Goal: Information Seeking & Learning: Learn about a topic

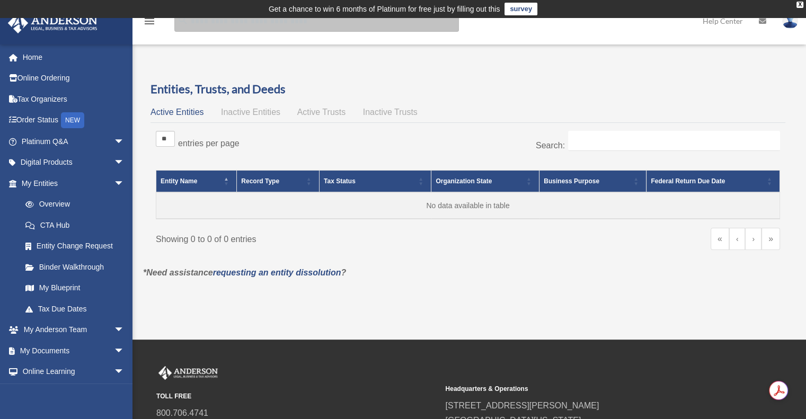
click at [193, 23] on input "search" at bounding box center [316, 21] width 285 height 21
type input "********"
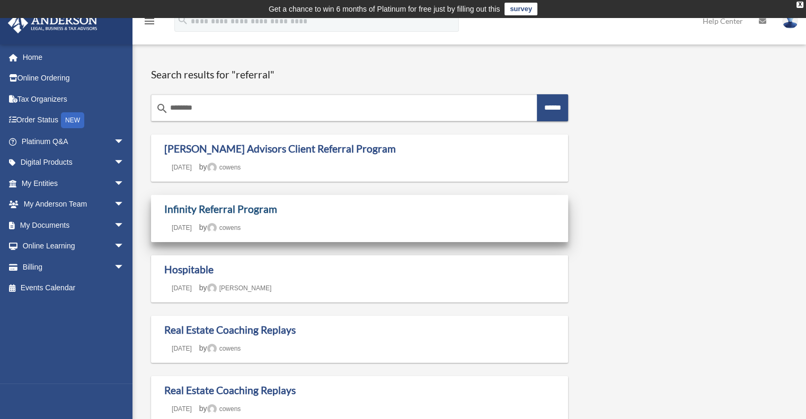
click at [214, 210] on link "Infinity Referral Program" at bounding box center [220, 209] width 113 height 12
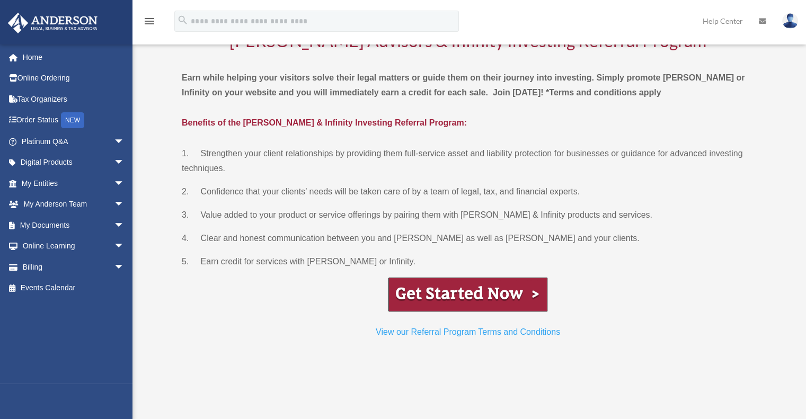
scroll to position [89, 0]
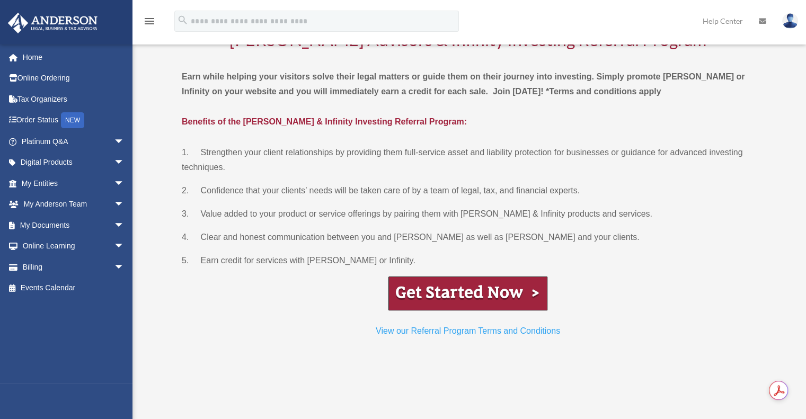
click at [442, 288] on img at bounding box center [467, 294] width 159 height 34
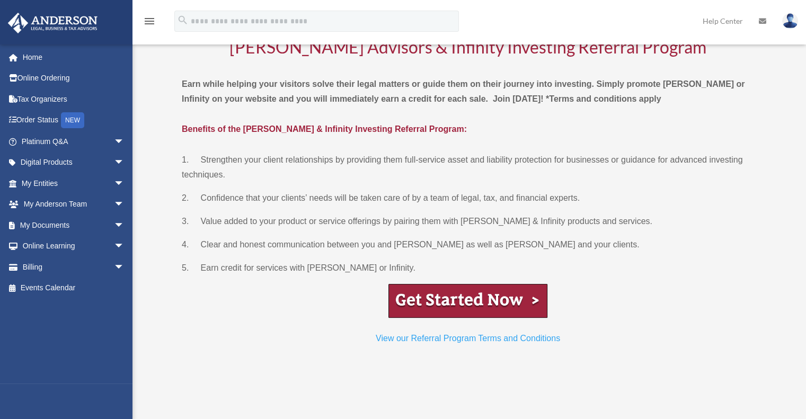
scroll to position [78, 0]
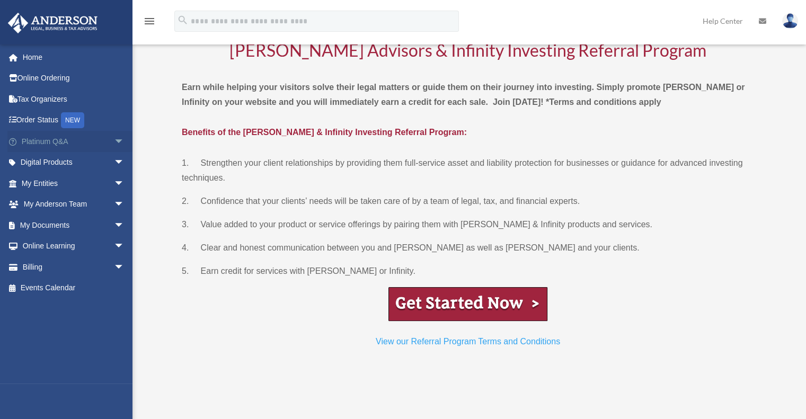
click at [47, 143] on link "Platinum Q&A arrow_drop_down" at bounding box center [73, 141] width 133 height 21
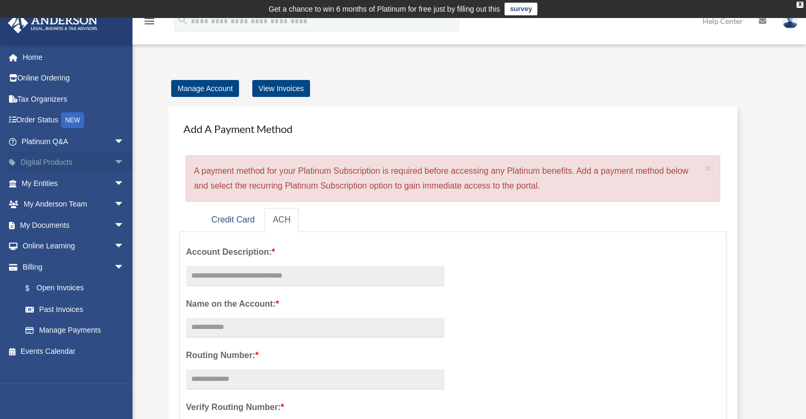
click at [68, 161] on link "Digital Products arrow_drop_down" at bounding box center [73, 162] width 133 height 21
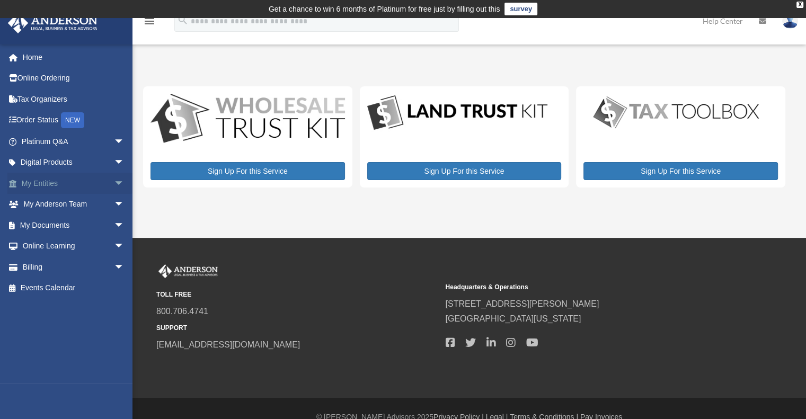
click at [36, 179] on link "My Entities arrow_drop_down" at bounding box center [73, 183] width 133 height 21
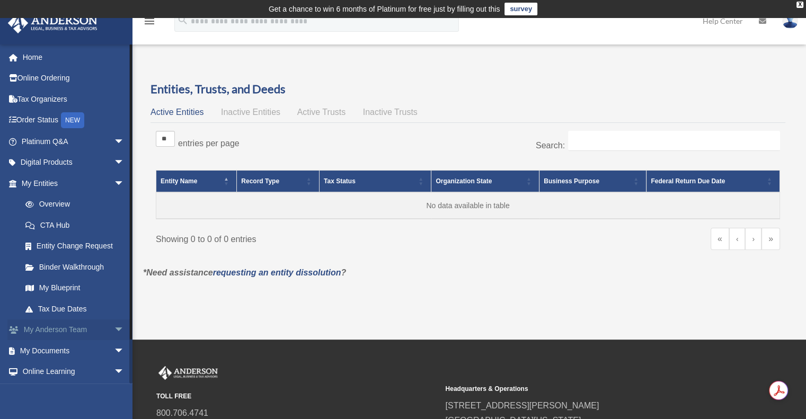
click at [58, 332] on link "My Anderson Team arrow_drop_down" at bounding box center [73, 329] width 133 height 21
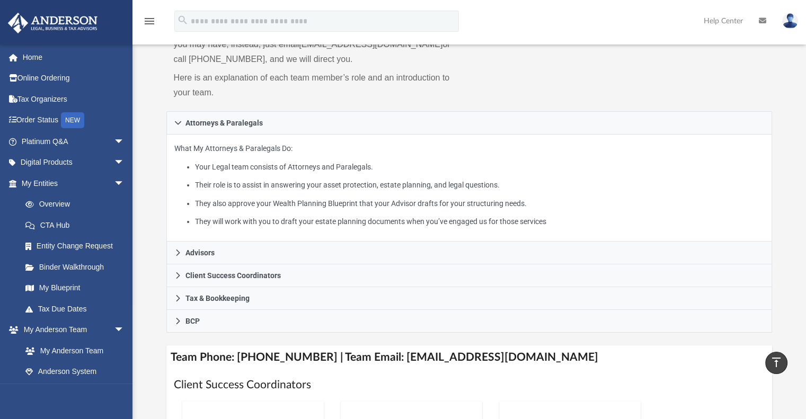
scroll to position [134, 0]
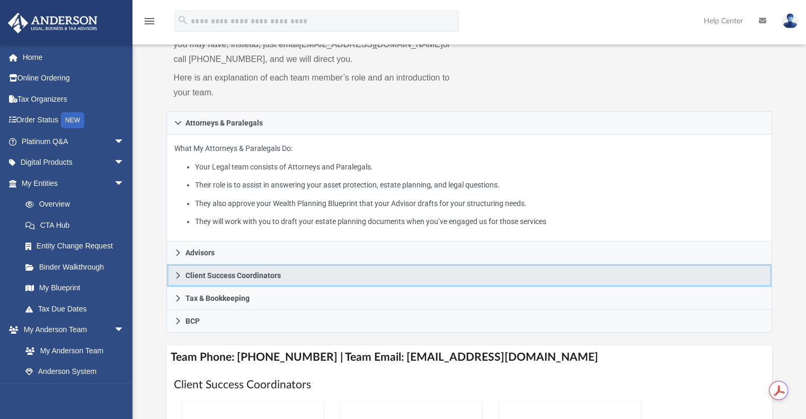
click at [217, 272] on span "Client Success Coordinators" at bounding box center [232, 275] width 95 height 7
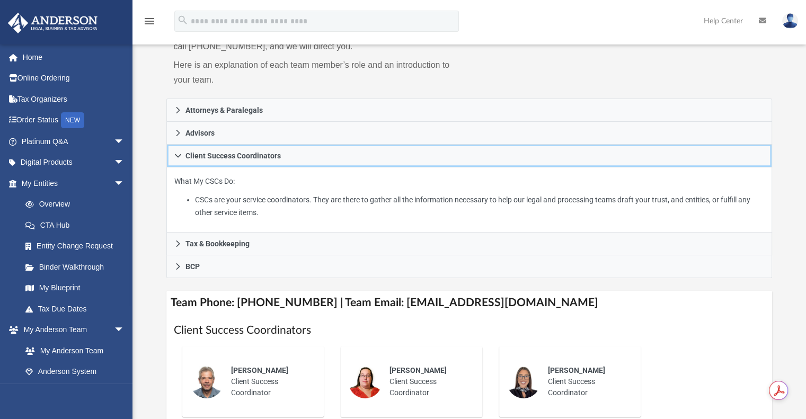
scroll to position [146, 0]
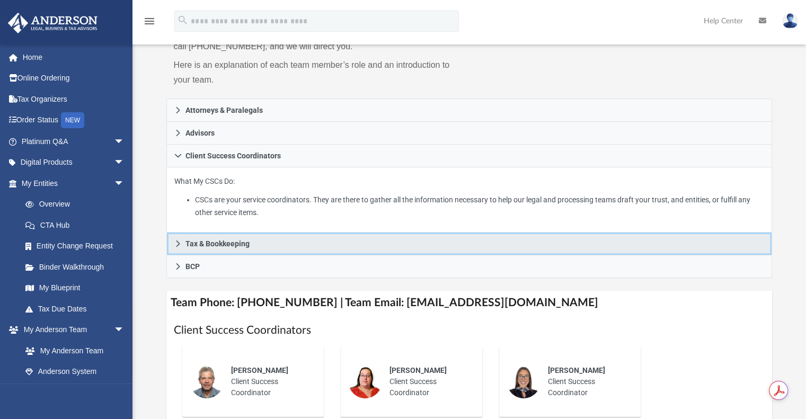
click at [201, 243] on span "Tax & Bookkeeping" at bounding box center [217, 243] width 64 height 7
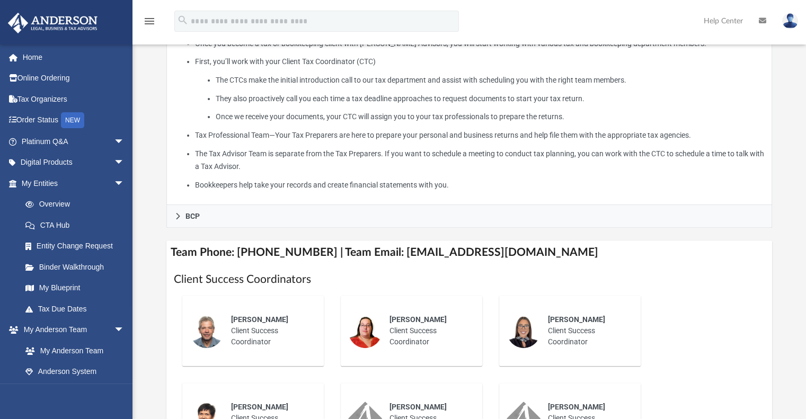
scroll to position [327, 0]
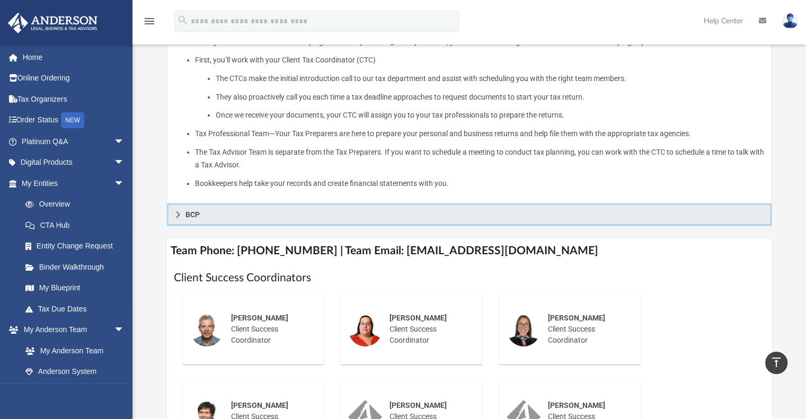
click at [199, 216] on link "BCP" at bounding box center [469, 214] width 606 height 23
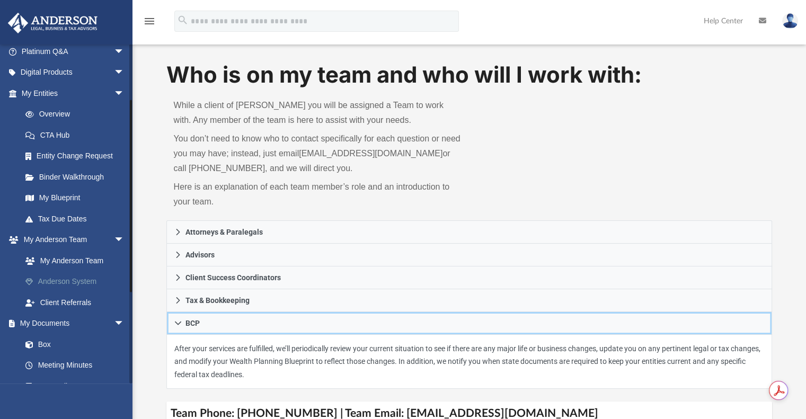
scroll to position [97, 0]
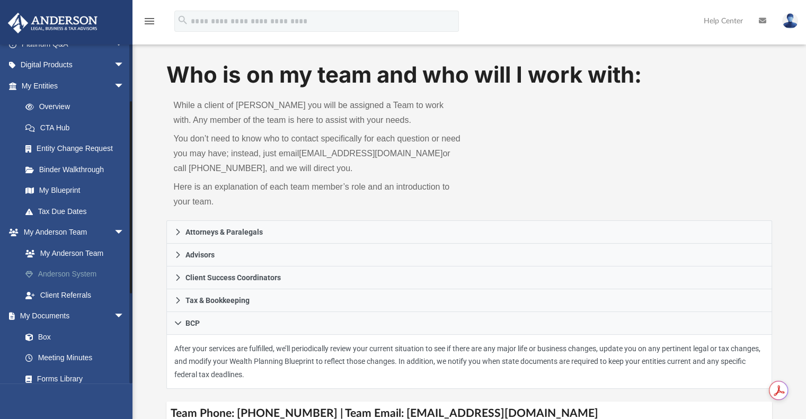
click at [55, 275] on link "Anderson System" at bounding box center [78, 274] width 126 height 21
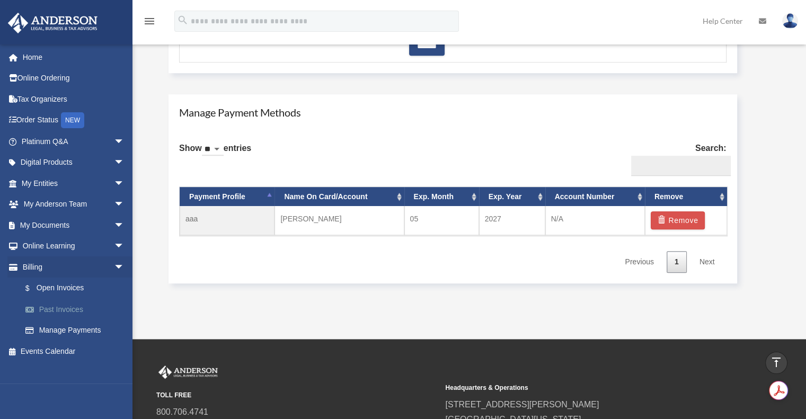
scroll to position [574, 0]
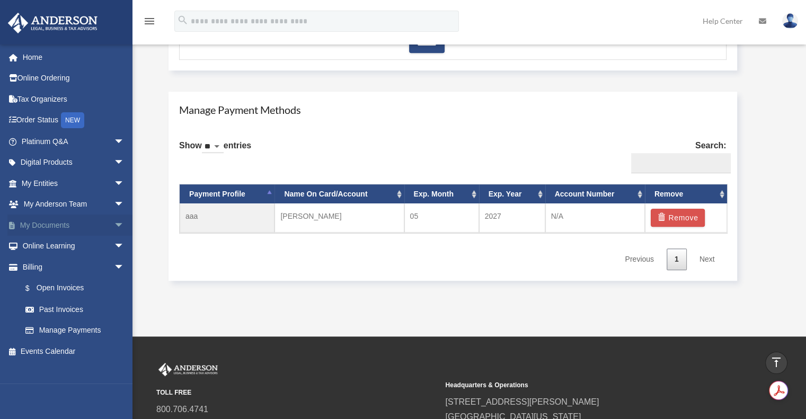
click at [60, 222] on link "My Documents arrow_drop_down" at bounding box center [73, 225] width 133 height 21
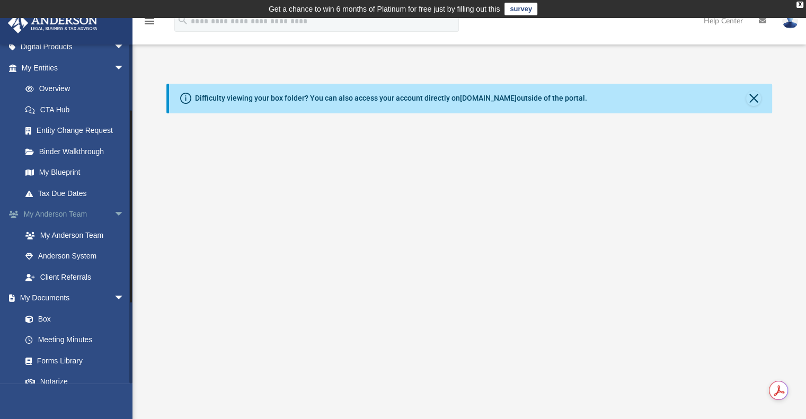
scroll to position [117, 0]
click at [55, 277] on link "Client Referrals" at bounding box center [78, 275] width 126 height 21
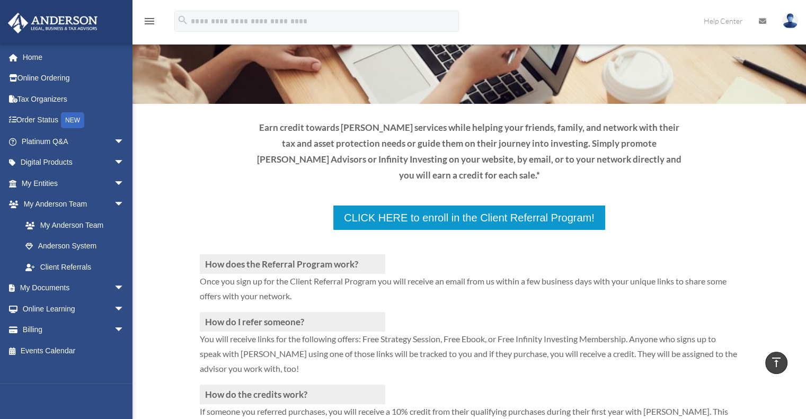
scroll to position [80, 0]
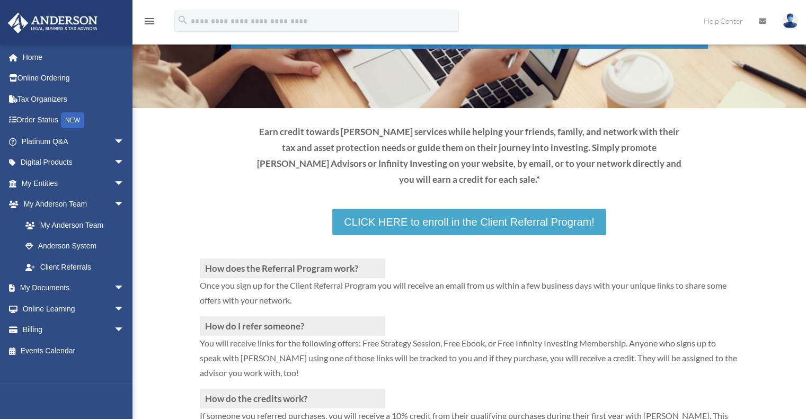
click at [401, 218] on link "CLICK HERE to enroll in the Client Referral Program!" at bounding box center [468, 222] width 273 height 26
